Goal: Task Accomplishment & Management: Manage account settings

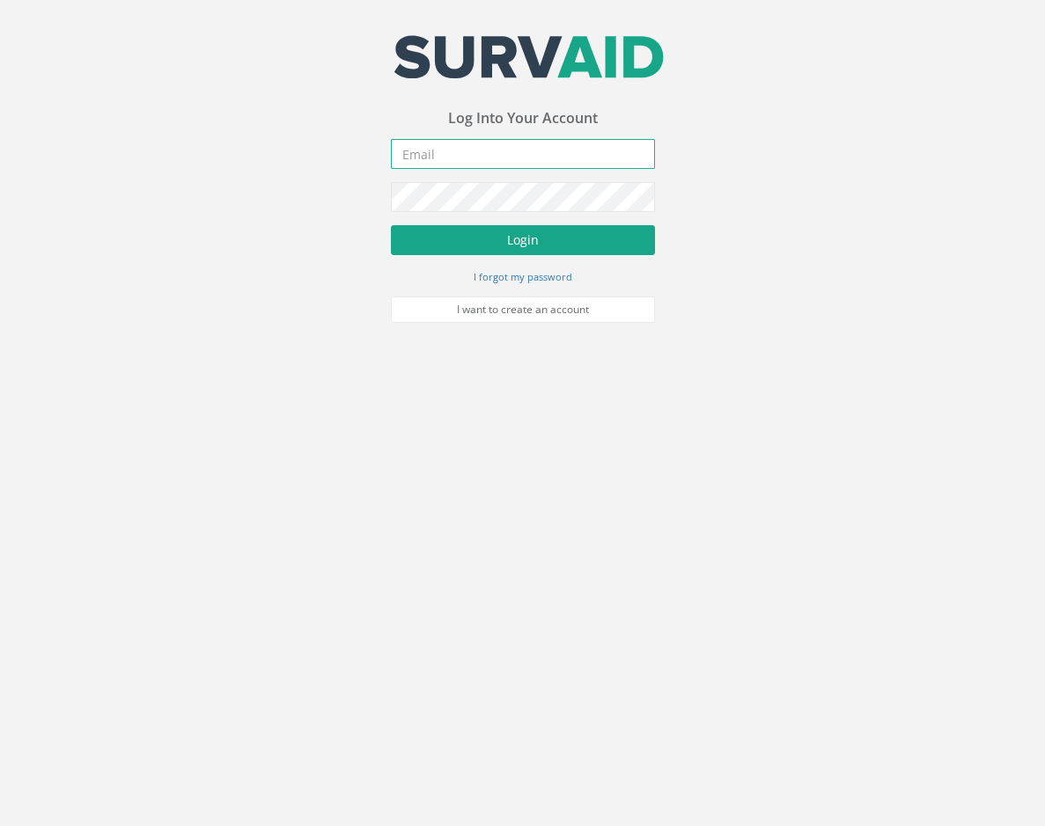
type input "[EMAIL_ADDRESS][DOMAIN_NAME]"
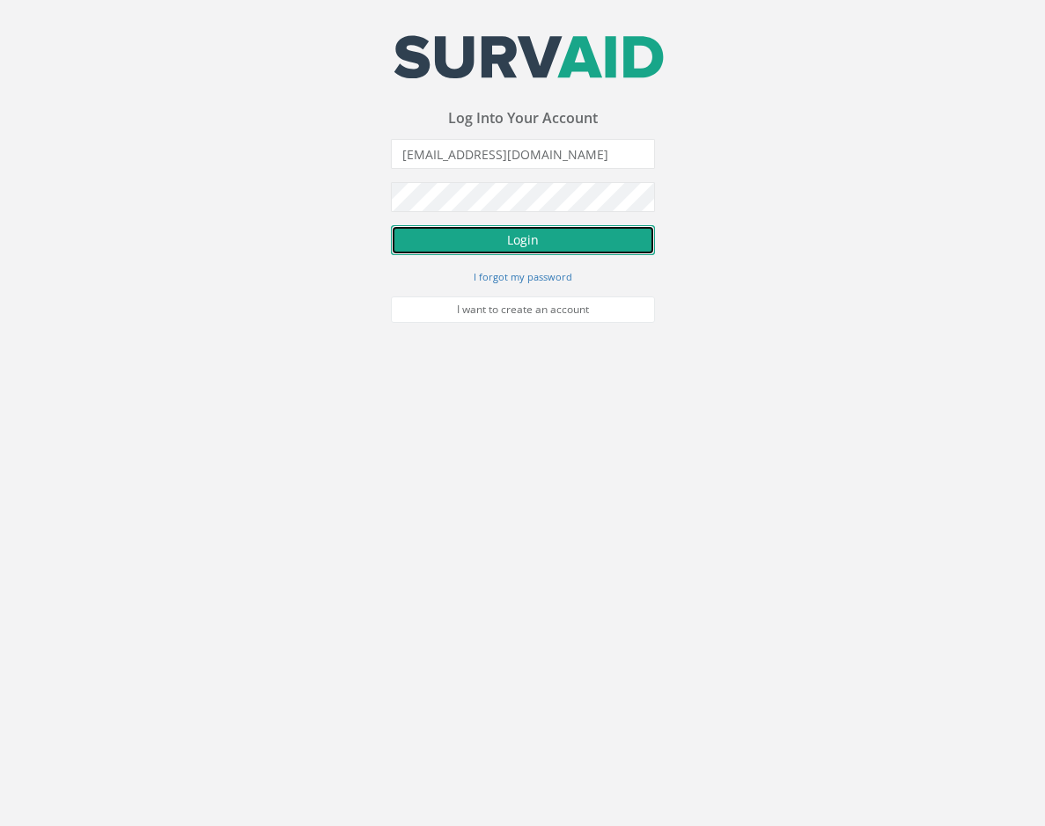
click at [504, 243] on button "Login" at bounding box center [523, 240] width 264 height 30
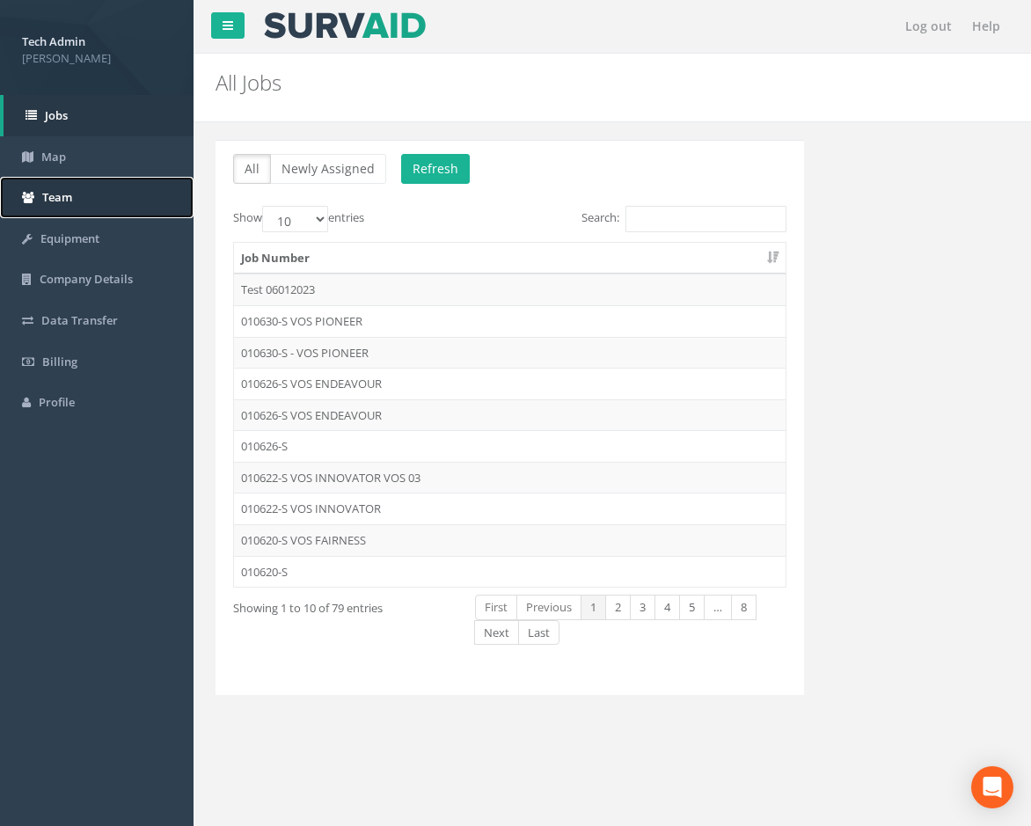
click at [57, 202] on span "Team" at bounding box center [57, 197] width 30 height 16
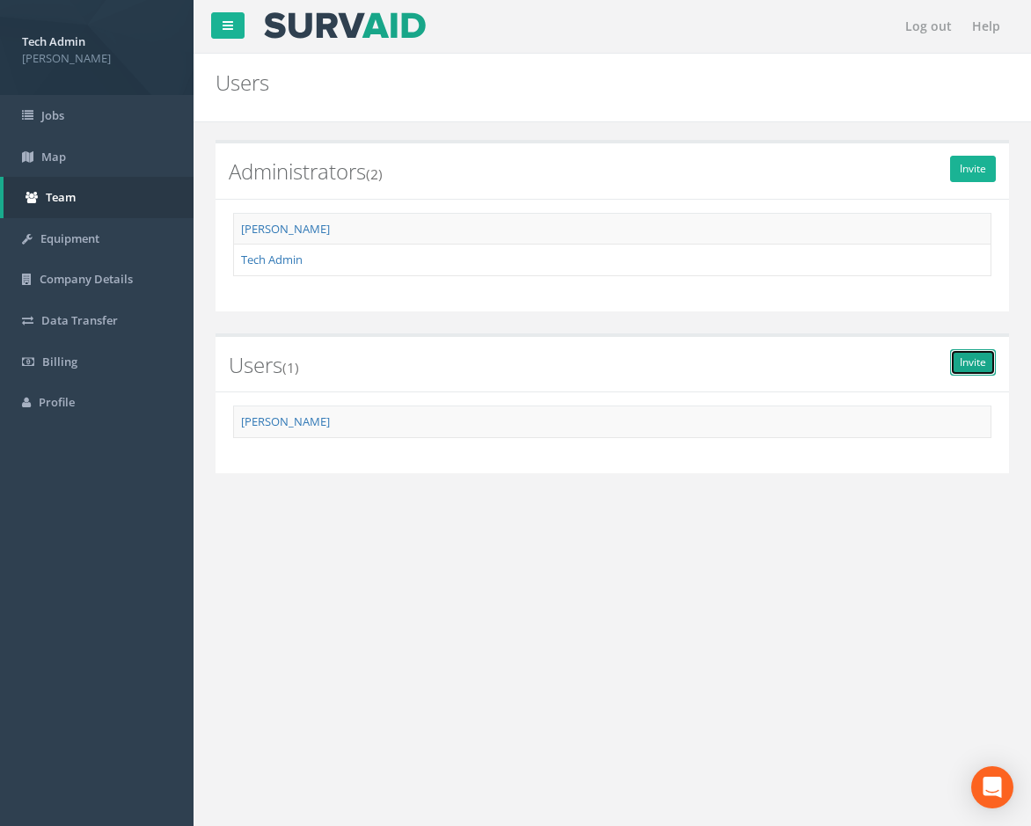
click at [958, 358] on link "Invite" at bounding box center [974, 362] width 46 height 26
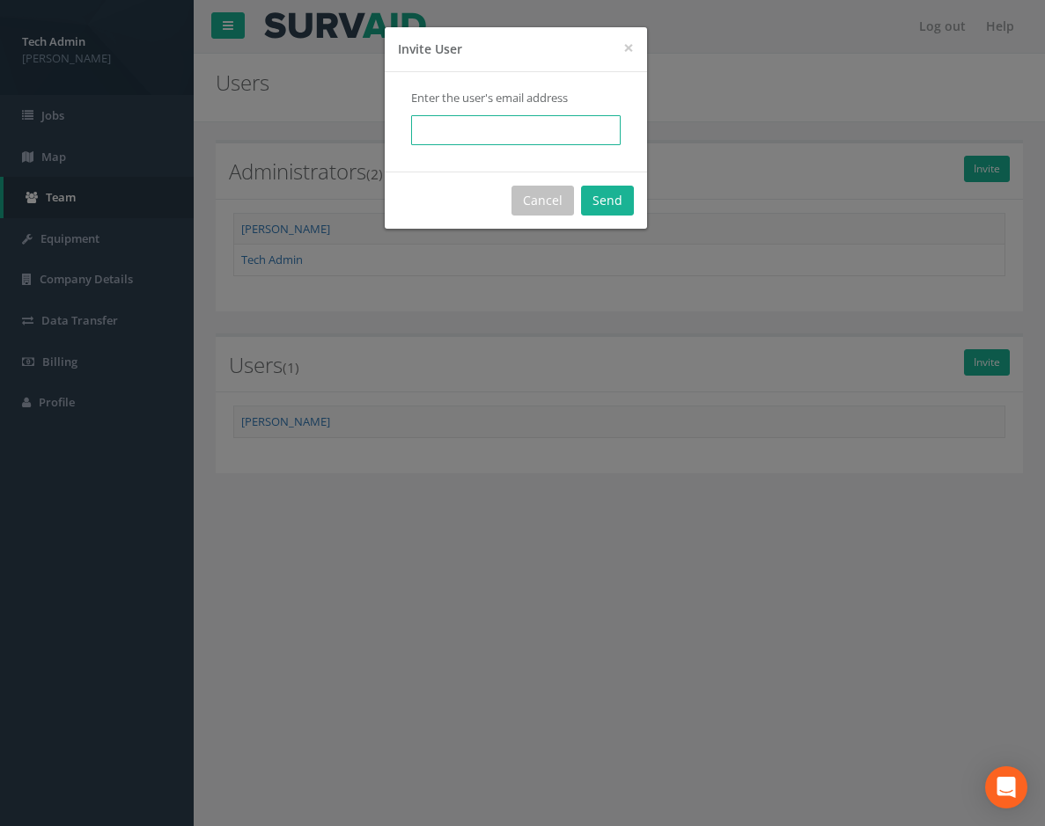
click at [476, 133] on input "email" at bounding box center [515, 130] width 209 height 30
type input "[EMAIL_ADDRESS][DOMAIN_NAME]"
click at [618, 213] on button "Send" at bounding box center [607, 201] width 53 height 30
